Goal: Communication & Community: Answer question/provide support

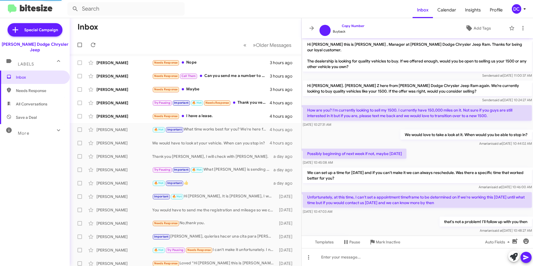
scroll to position [25, 0]
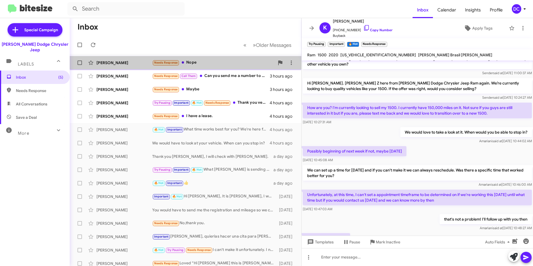
click at [222, 62] on div "Needs Response Nope" at bounding box center [213, 62] width 122 height 6
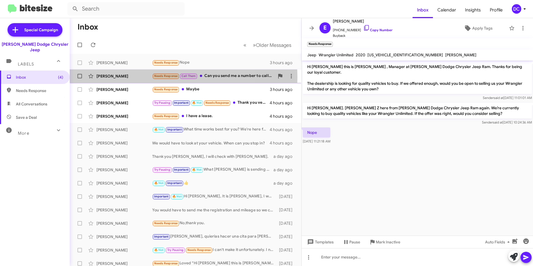
click at [135, 77] on div "[PERSON_NAME]" at bounding box center [124, 76] width 56 height 6
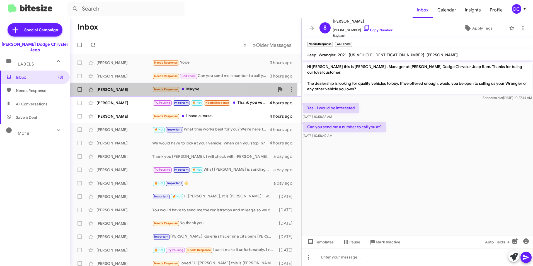
click at [131, 88] on div "[PERSON_NAME]" at bounding box center [124, 90] width 56 height 6
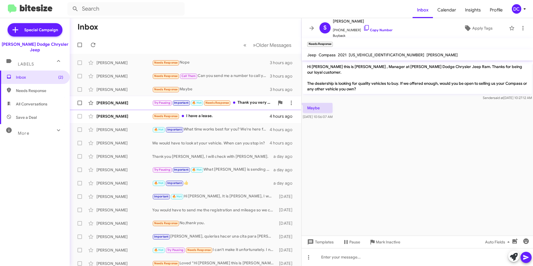
click at [126, 103] on div "[PERSON_NAME]" at bounding box center [124, 103] width 56 height 6
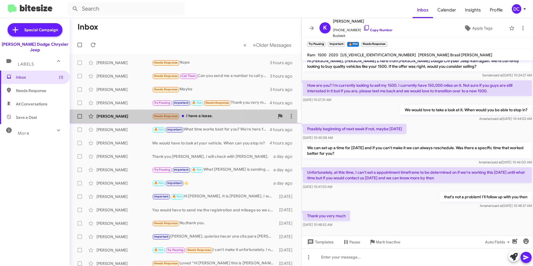
click at [129, 115] on div "[PERSON_NAME]" at bounding box center [124, 116] width 56 height 6
